Goal: Information Seeking & Learning: Compare options

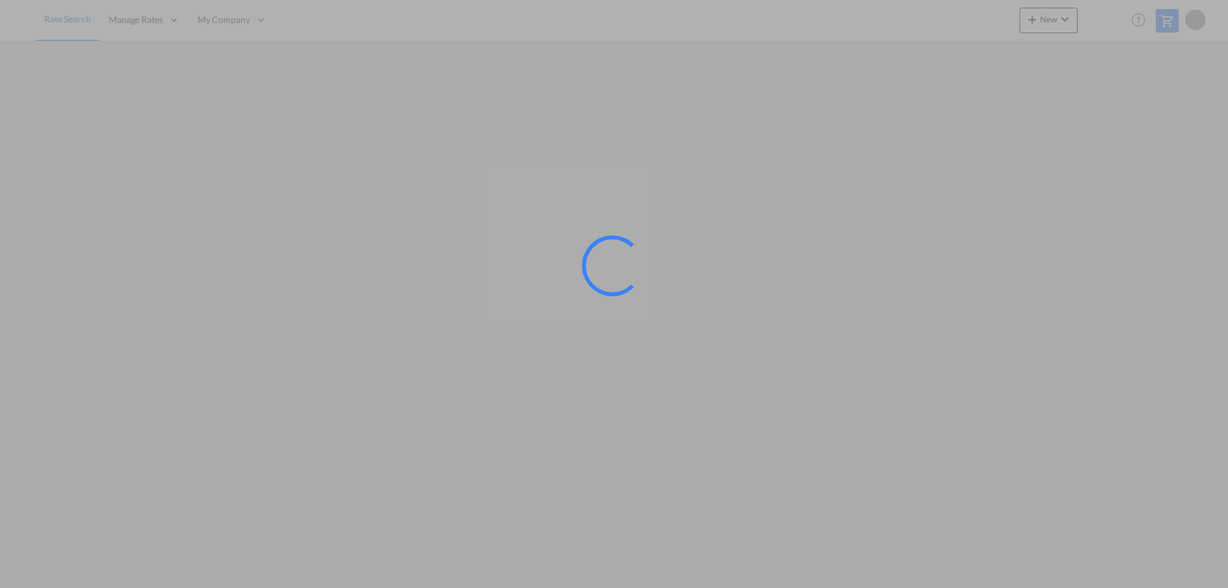
click at [608, 380] on div at bounding box center [614, 294] width 1228 height 588
